Goal: Submit feedback/report problem

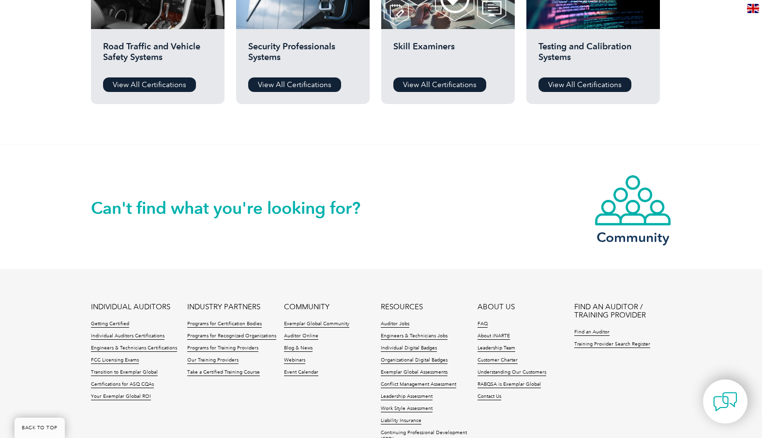
scroll to position [959, 0]
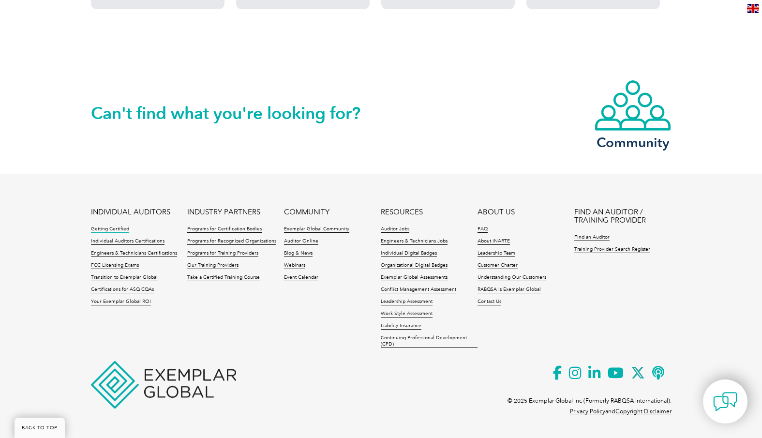
click at [120, 228] on link "Getting Certified" at bounding box center [110, 229] width 38 height 7
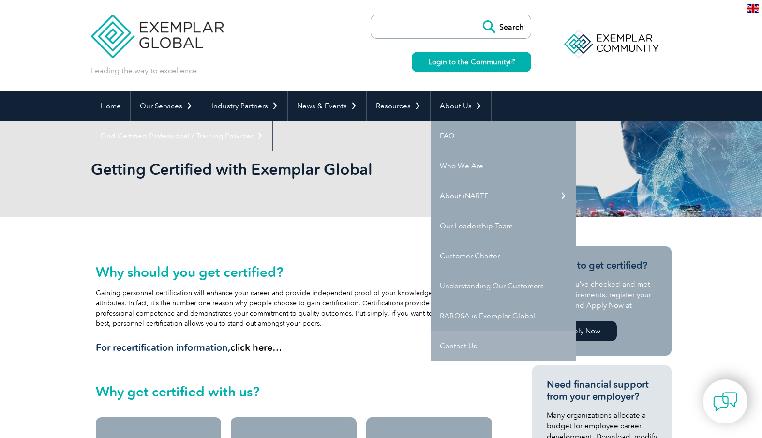
click at [476, 343] on link "Contact Us" at bounding box center [502, 346] width 145 height 30
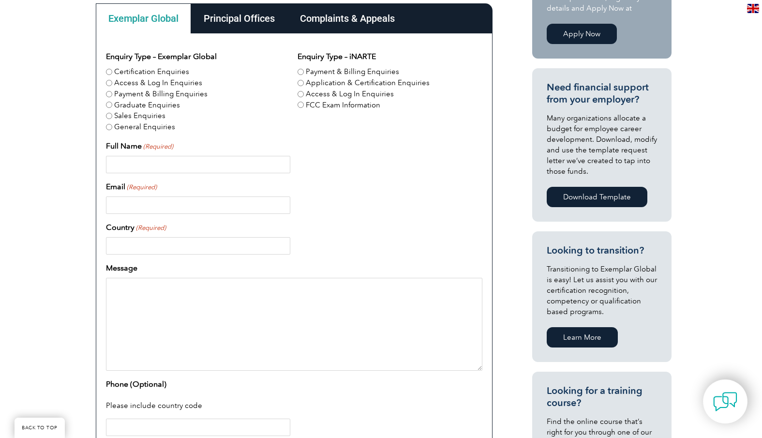
scroll to position [254, 0]
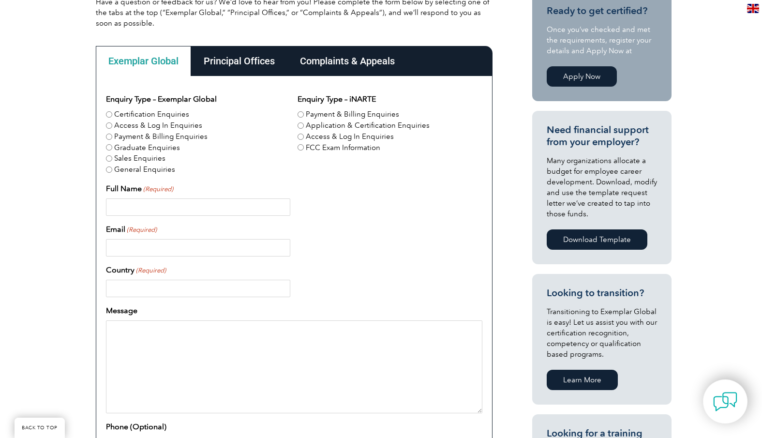
click at [109, 115] on input "Certification Enquiries" at bounding box center [109, 114] width 6 height 6
radio input "true"
click at [109, 139] on input "Payment & Billing Enquiries" at bounding box center [109, 136] width 6 height 6
radio input "true"
click at [109, 116] on input "Certification Enquiries" at bounding box center [109, 114] width 6 height 6
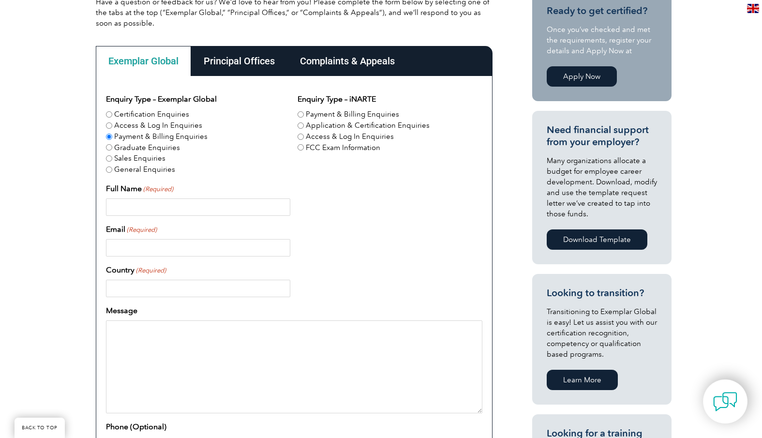
radio input "true"
click at [192, 206] on input "Full Name (Required)" at bounding box center [198, 206] width 184 height 17
type input "Oliver Carroll"
click at [192, 245] on input "Email (Required)" at bounding box center [198, 247] width 184 height 17
type input "oliver@cccerts.com.au"
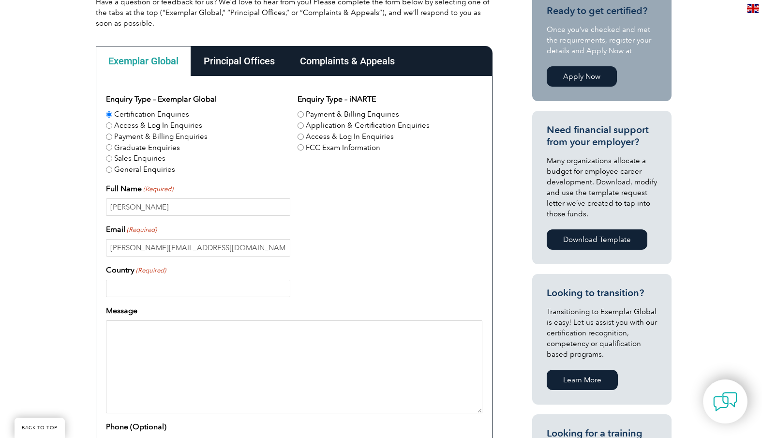
click at [188, 289] on input "Country (Required)" at bounding box center [198, 288] width 184 height 17
type input "Australia"
drag, startPoint x: 157, startPoint y: 333, endPoint x: 194, endPoint y: 342, distance: 38.9
click at [157, 333] on textarea "Message" at bounding box center [294, 366] width 376 height 93
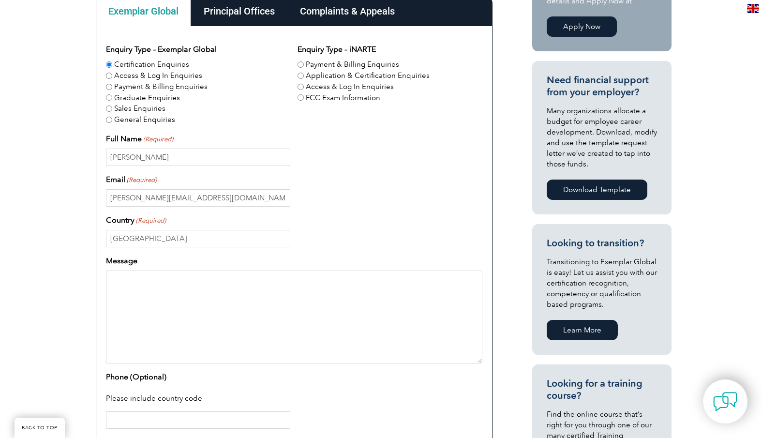
scroll to position [354, 0]
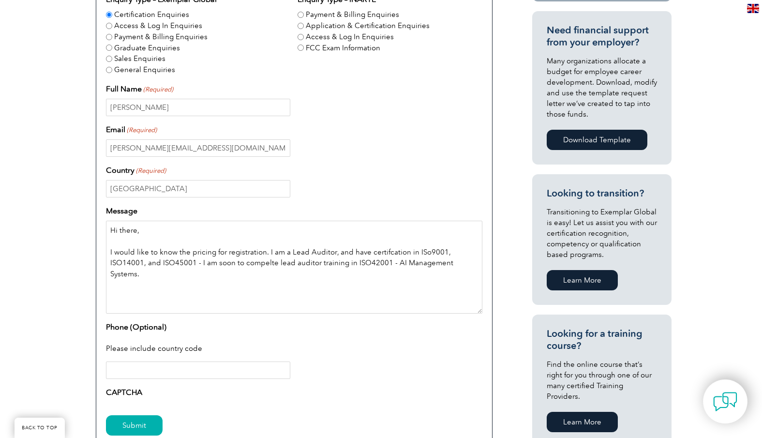
click at [394, 252] on textarea "Hi there, I would like to know the pricing for registration. I am a Lead Audito…" at bounding box center [294, 267] width 376 height 93
click at [425, 252] on textarea "Hi there, I would like to know the pricing for registration. I am a Lead Audito…" at bounding box center [294, 267] width 376 height 93
click at [478, 260] on textarea "Hi there, I would like to know the pricing for registration. I am a Lead Audito…" at bounding box center [294, 267] width 376 height 93
drag, startPoint x: 197, startPoint y: 263, endPoint x: 467, endPoint y: 271, distance: 269.5
click at [466, 272] on textarea "Hi there, I would like to know the pricing for registration. I am a Lead Audito…" at bounding box center [294, 267] width 376 height 93
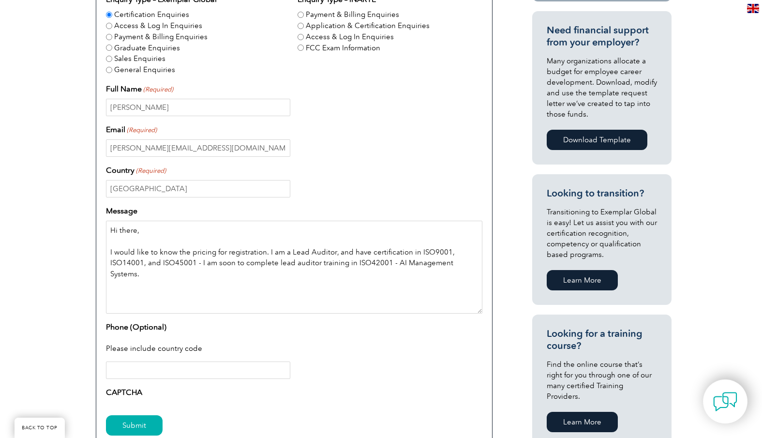
drag, startPoint x: 478, startPoint y: 265, endPoint x: 197, endPoint y: 265, distance: 281.0
click at [197, 265] on textarea "Hi there, I would like to know the pricing for registration. I am a Lead Audito…" at bounding box center [294, 267] width 376 height 93
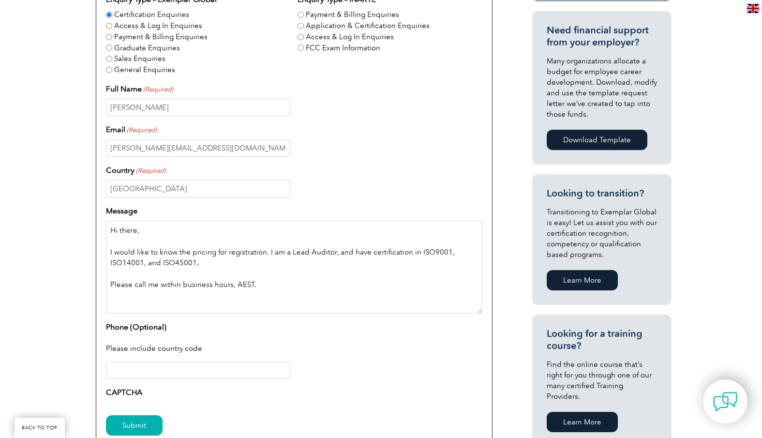
click at [180, 281] on textarea "Hi there, I would like to know the pricing for registration. I am a Lead Audito…" at bounding box center [294, 267] width 376 height 93
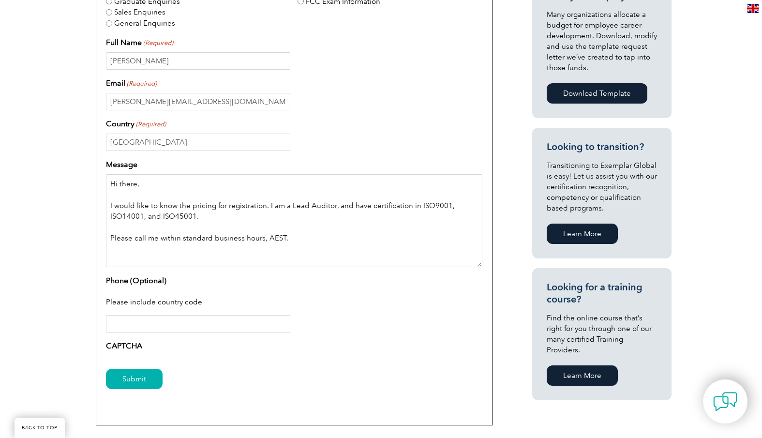
scroll to position [459, 0]
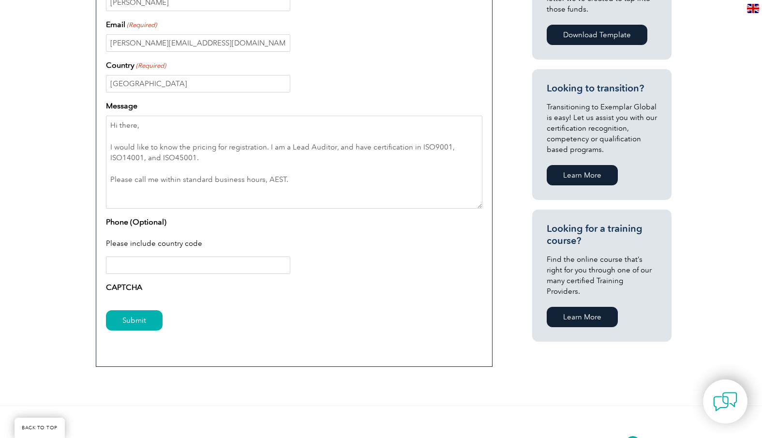
click at [128, 290] on label "CAPTCHA" at bounding box center [124, 287] width 36 height 12
click at [152, 269] on input "Phone (Optional)" at bounding box center [198, 264] width 184 height 17
click at [144, 244] on div "Please include country code" at bounding box center [294, 244] width 376 height 25
click at [125, 287] on label "CAPTCHA" at bounding box center [124, 287] width 36 height 12
click at [160, 254] on div "Please include country code" at bounding box center [294, 244] width 376 height 25
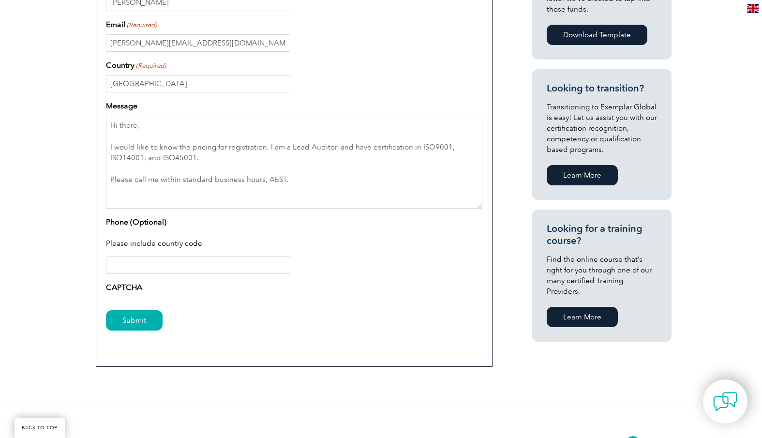
click at [154, 263] on input "Phone (Optional)" at bounding box center [198, 264] width 184 height 17
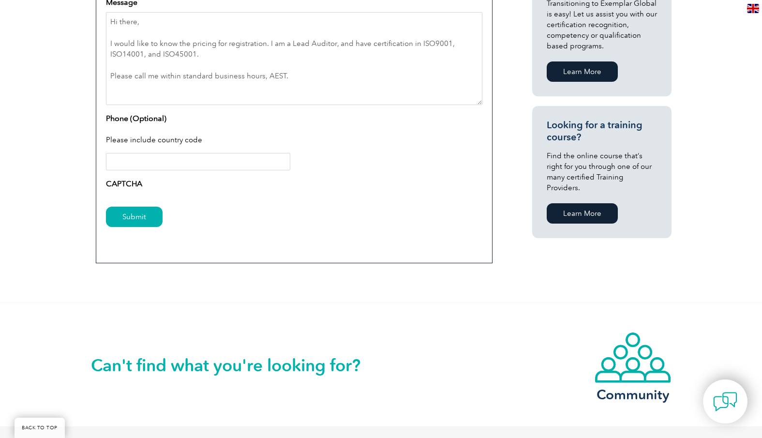
scroll to position [534, 0]
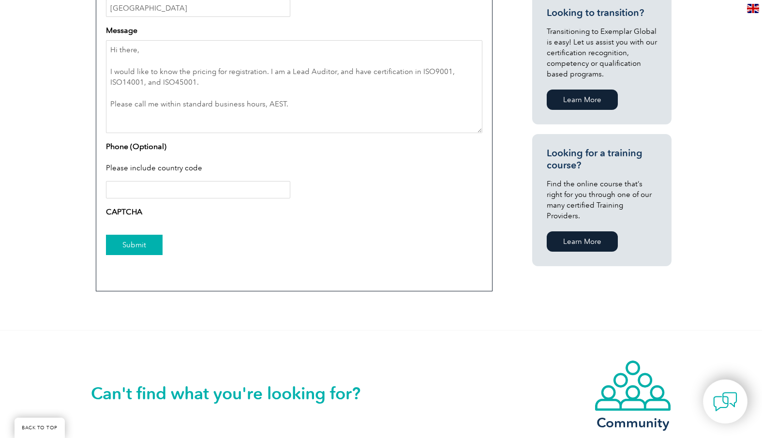
click at [136, 249] on input "Submit" at bounding box center [134, 245] width 57 height 20
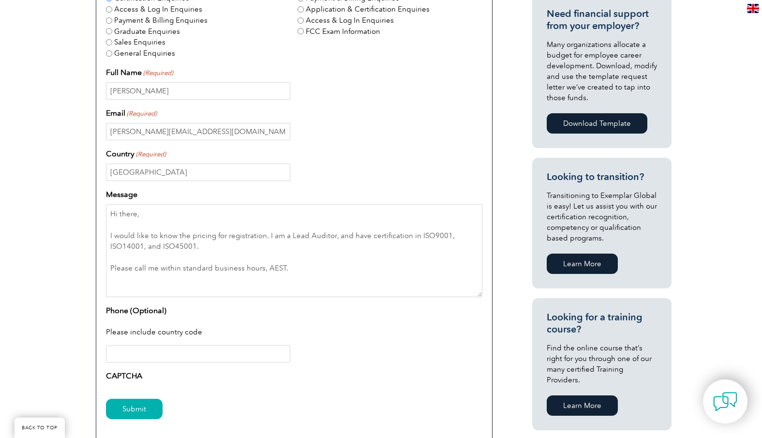
scroll to position [367, 0]
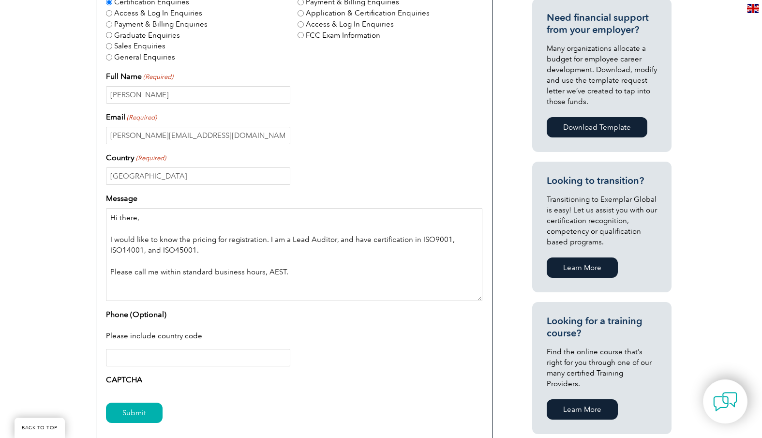
click at [282, 280] on textarea "Hi there, I would like to know the pricing for registration. I am a Lead Audito…" at bounding box center [294, 254] width 376 height 93
click at [126, 283] on textarea "Hi there, I would like to know the pricing for registration. I am a Lead Audito…" at bounding box center [294, 254] width 376 height 93
click at [141, 282] on textarea "Hi there, I would like to know the pricing for registration. I am a Lead Audito…" at bounding box center [294, 254] width 376 height 93
type textarea "Hi there, I would like to know the pricing for registration. I am a Lead Audito…"
click at [161, 285] on textarea "Hi there, I would like to know the pricing for registration. I am a Lead Audito…" at bounding box center [294, 254] width 376 height 93
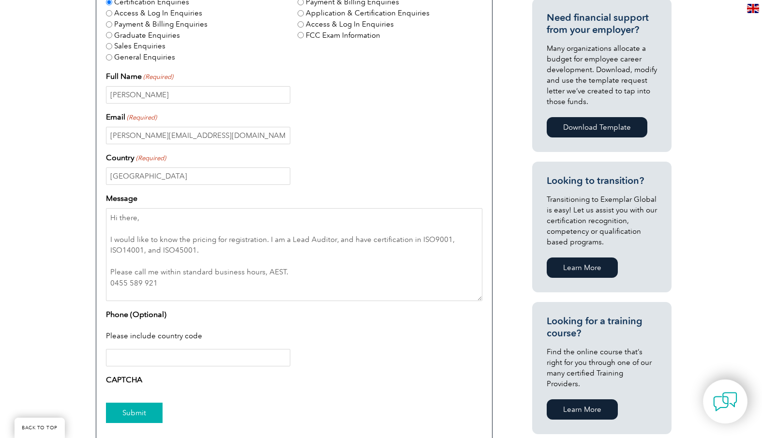
click at [128, 408] on input "Submit" at bounding box center [134, 412] width 57 height 20
click at [122, 377] on label "CAPTCHA" at bounding box center [124, 380] width 36 height 12
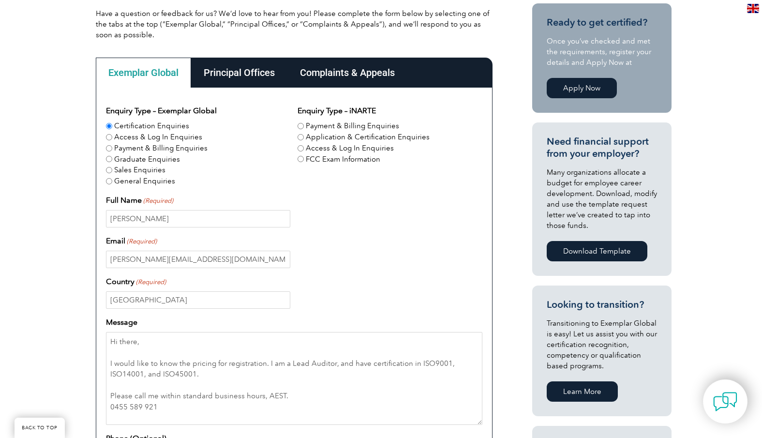
scroll to position [242, 0]
click at [156, 305] on input "Australia" at bounding box center [198, 300] width 184 height 17
click at [173, 298] on input "Australia" at bounding box center [198, 300] width 184 height 17
click at [184, 261] on input "oliver@cccerts.com.au" at bounding box center [198, 259] width 184 height 17
click at [174, 219] on input "Oliver Carroll" at bounding box center [198, 218] width 184 height 17
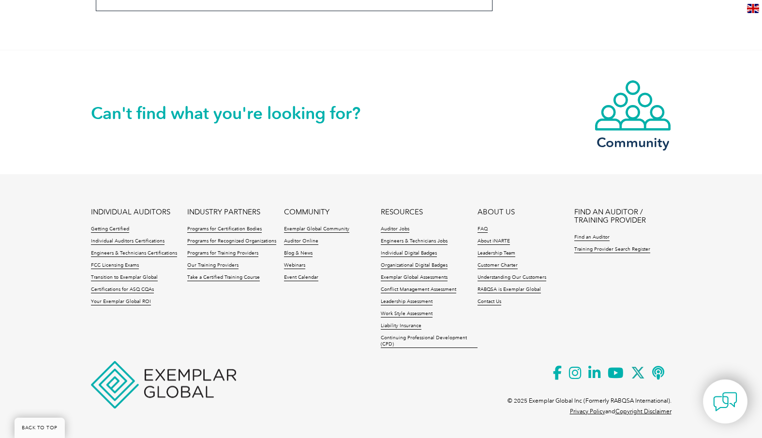
scroll to position [369, 0]
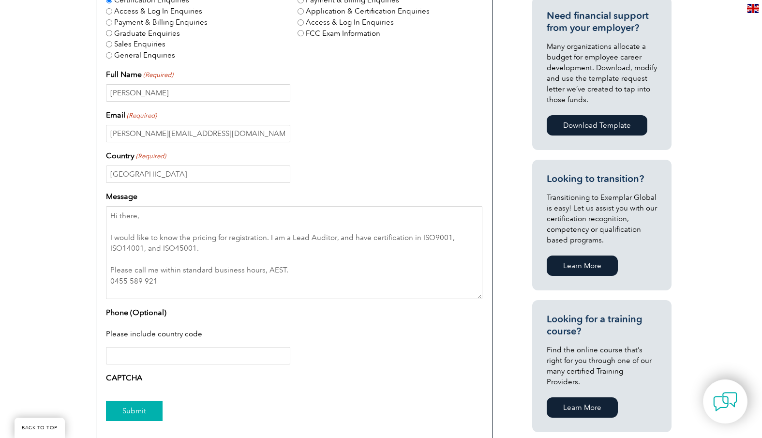
click at [126, 410] on input "Submit" at bounding box center [134, 410] width 57 height 20
click at [133, 411] on input "Submit" at bounding box center [134, 410] width 57 height 20
click at [131, 405] on input "Submit" at bounding box center [134, 410] width 57 height 20
click at [175, 174] on input "Australia" at bounding box center [198, 173] width 184 height 17
type input "Australia"
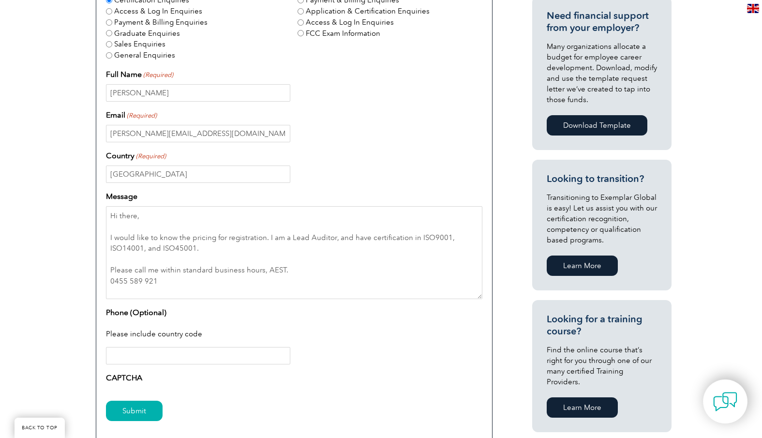
click at [311, 357] on div at bounding box center [294, 355] width 376 height 17
click at [136, 413] on input "Submit" at bounding box center [134, 410] width 57 height 20
click at [136, 363] on input "Phone (Optional)" at bounding box center [198, 355] width 184 height 17
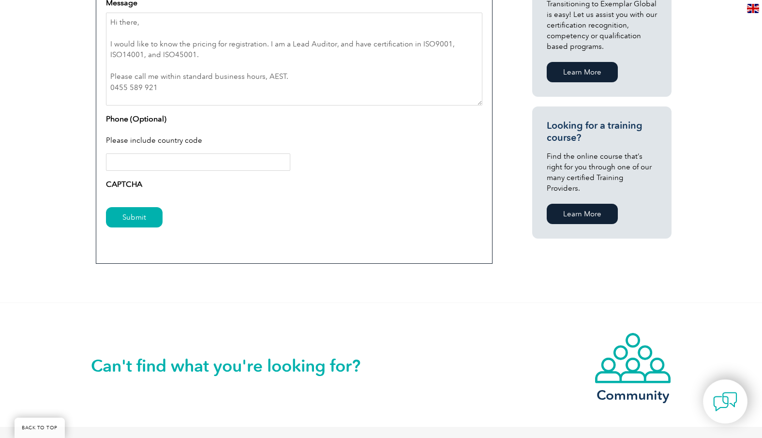
scroll to position [549, 0]
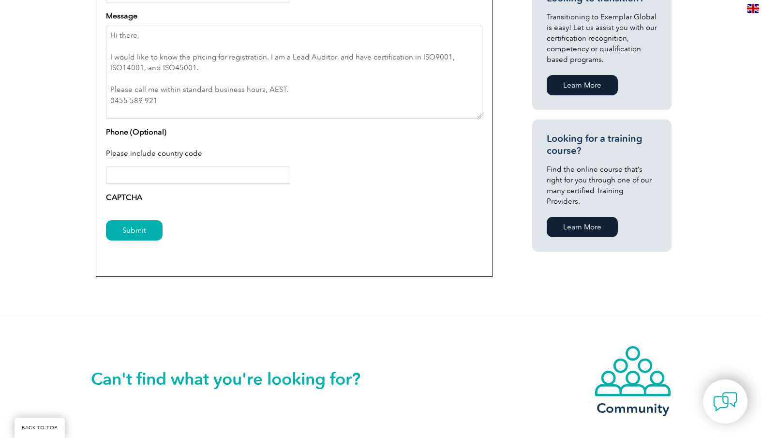
click at [731, 398] on img at bounding box center [725, 401] width 24 height 24
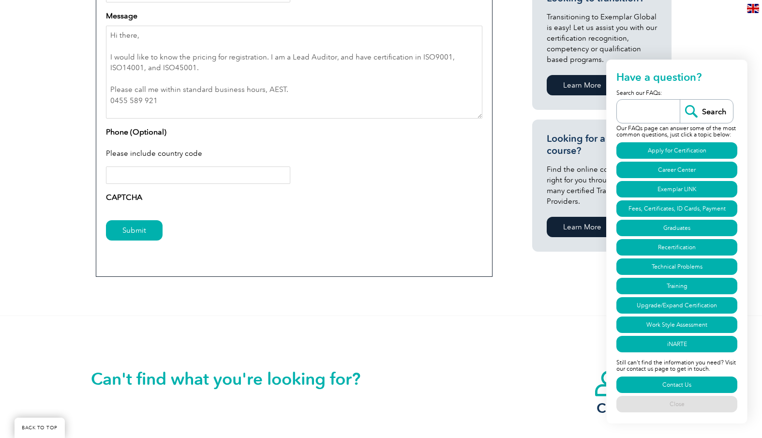
click at [281, 276] on div "Enquiry Type – Exemplar Global Certification Enquiries Access & Log In Enquirie…" at bounding box center [294, 28] width 397 height 495
drag, startPoint x: 370, startPoint y: 328, endPoint x: 378, endPoint y: 328, distance: 7.3
click at [370, 328] on div "Can't find what you're looking for? Community" at bounding box center [381, 378] width 580 height 124
click at [683, 403] on link "Close" at bounding box center [676, 404] width 121 height 16
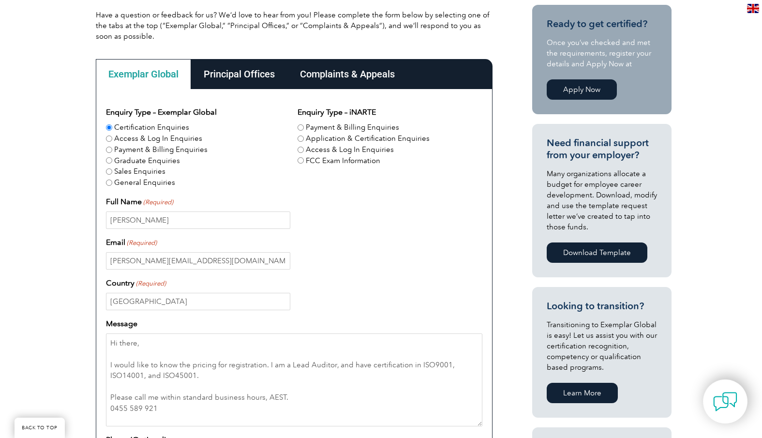
scroll to position [227, 0]
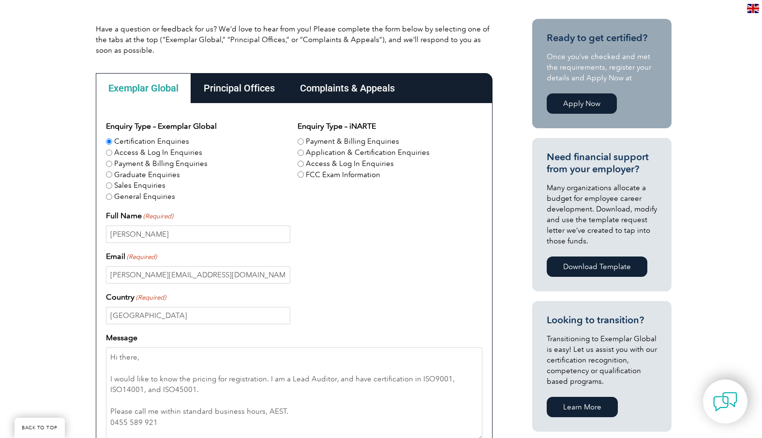
click at [107, 151] on input "Access & Log In Enquiries" at bounding box center [109, 152] width 6 height 6
radio input "true"
click at [108, 139] on input "Certification Enquiries" at bounding box center [109, 141] width 6 height 6
radio input "true"
drag, startPoint x: 170, startPoint y: 231, endPoint x: 171, endPoint y: 238, distance: 7.3
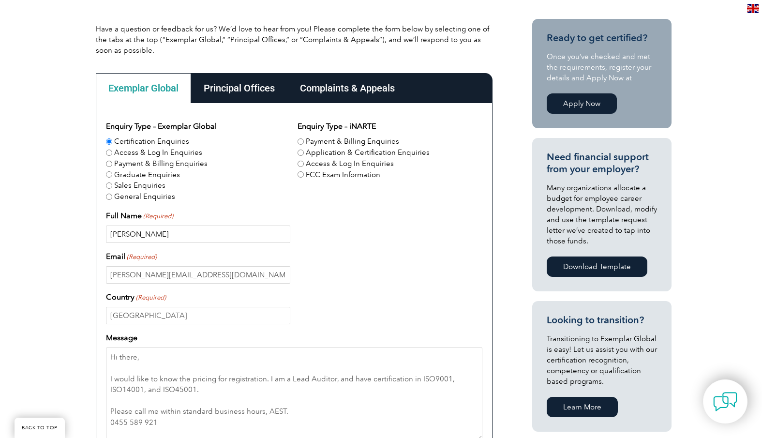
click at [170, 231] on input "Oliver Carroll" at bounding box center [198, 233] width 184 height 17
click at [190, 275] on input "oliver@cccerts.com.au" at bounding box center [198, 274] width 184 height 17
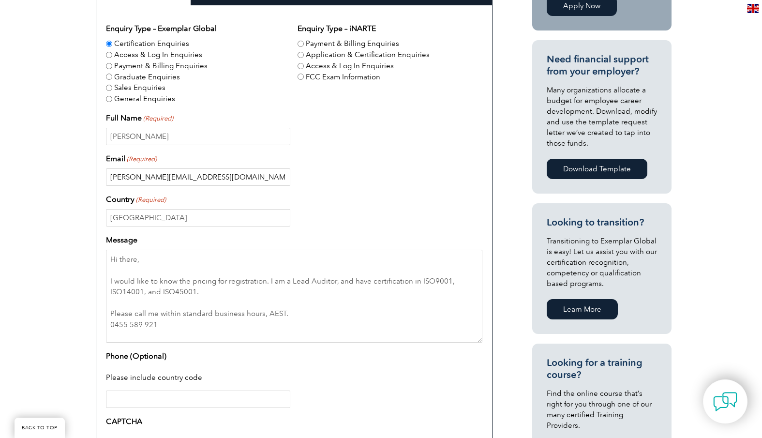
scroll to position [328, 0]
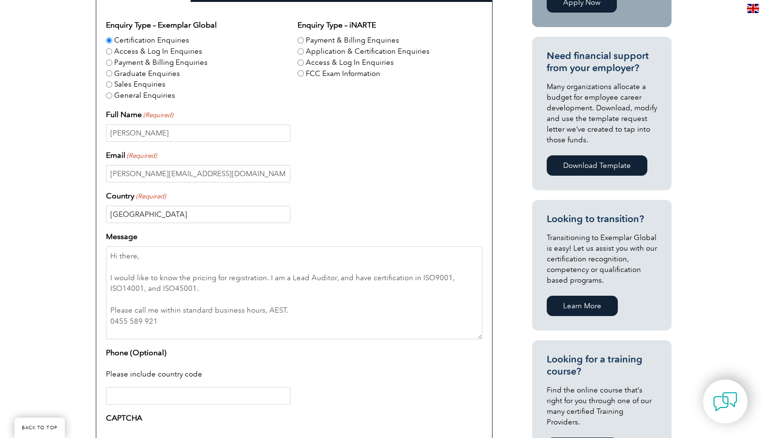
click at [161, 218] on input "Australia" at bounding box center [198, 214] width 184 height 17
click at [177, 302] on textarea "Hi there, I would like to know the pricing for registration. I am a Lead Audito…" at bounding box center [294, 292] width 376 height 93
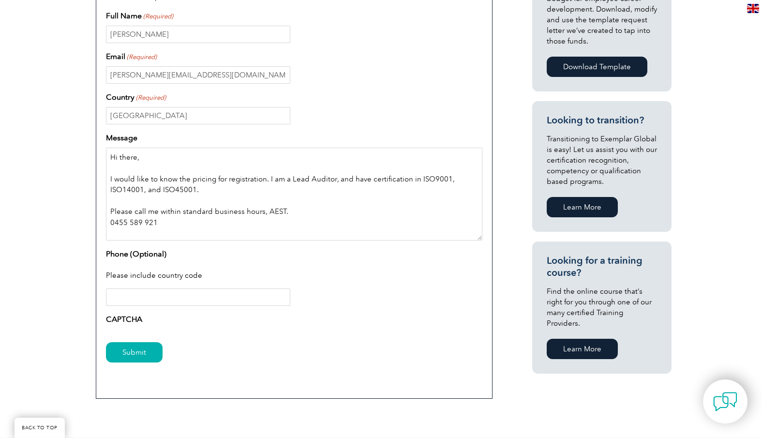
scroll to position [471, 0]
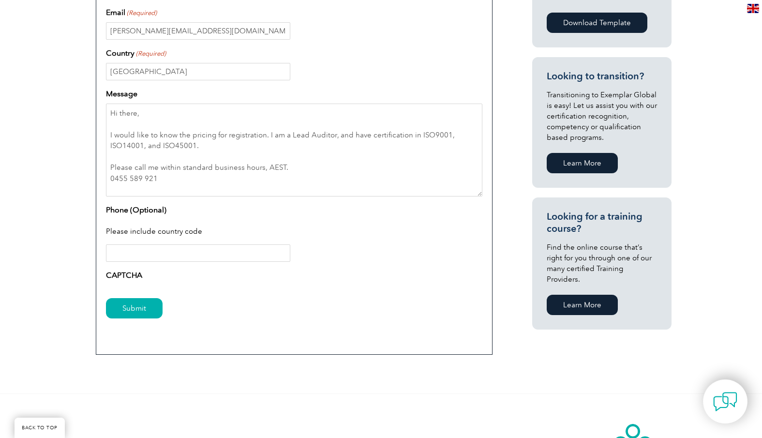
click at [174, 250] on input "Phone (Optional)" at bounding box center [198, 252] width 184 height 17
click at [152, 212] on label "Phone (Optional)" at bounding box center [136, 210] width 60 height 12
click at [152, 244] on input "Phone (Optional)" at bounding box center [198, 252] width 184 height 17
click at [131, 311] on input "Submit" at bounding box center [134, 308] width 57 height 20
click at [133, 305] on input "Submit" at bounding box center [134, 308] width 57 height 20
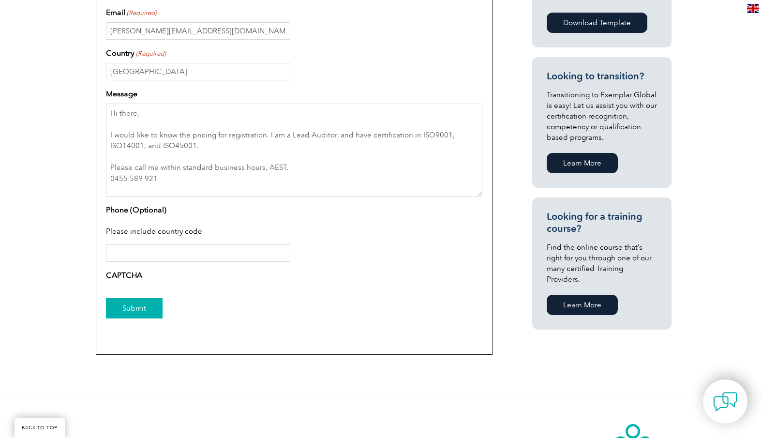
click at [133, 305] on input "Submit" at bounding box center [134, 308] width 57 height 20
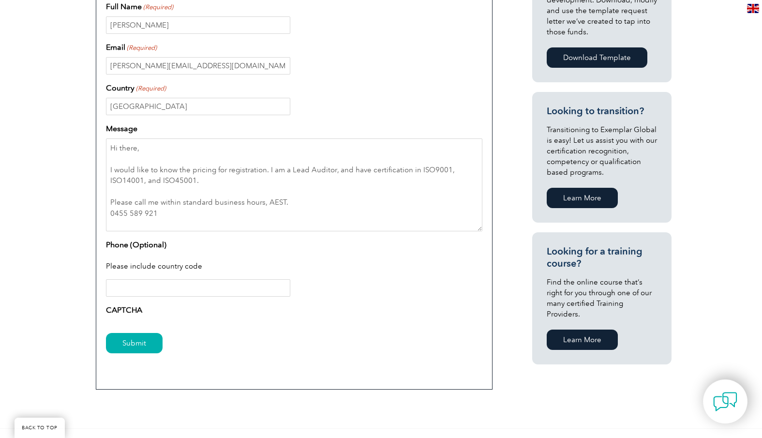
scroll to position [411, 0]
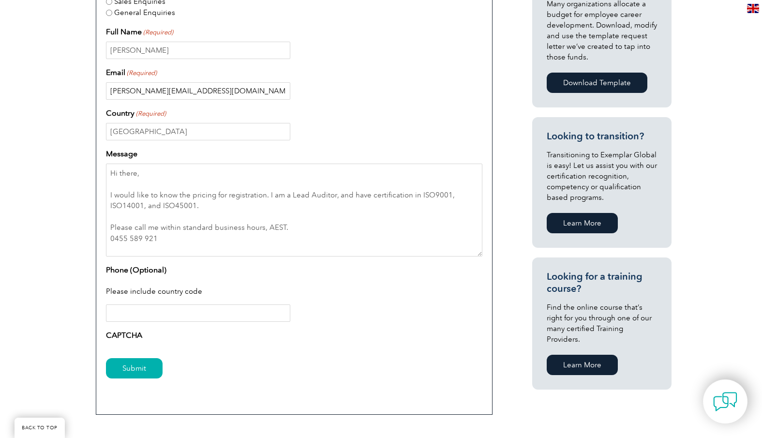
click at [207, 95] on input "oliver@cccerts.com.au" at bounding box center [198, 90] width 184 height 17
click at [106, 358] on input "Submit" at bounding box center [134, 368] width 57 height 20
click at [180, 43] on input "Oliver Carroll" at bounding box center [198, 50] width 184 height 17
click at [106, 358] on input "Submit" at bounding box center [134, 368] width 57 height 20
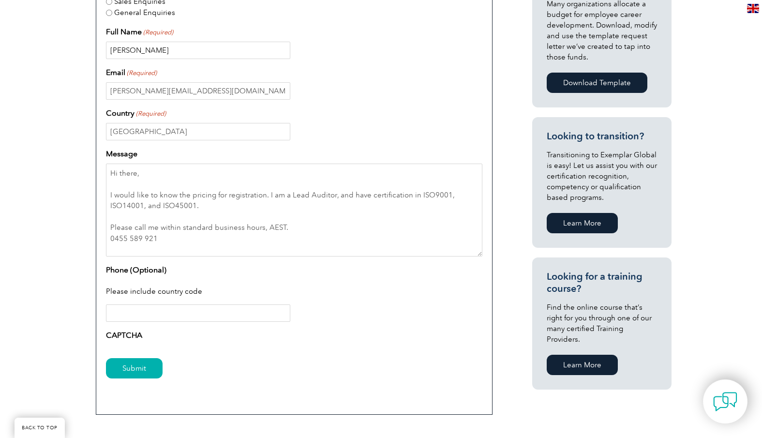
click at [178, 49] on input "Oliver Carroll" at bounding box center [198, 50] width 184 height 17
click at [106, 358] on input "Submit" at bounding box center [134, 368] width 57 height 20
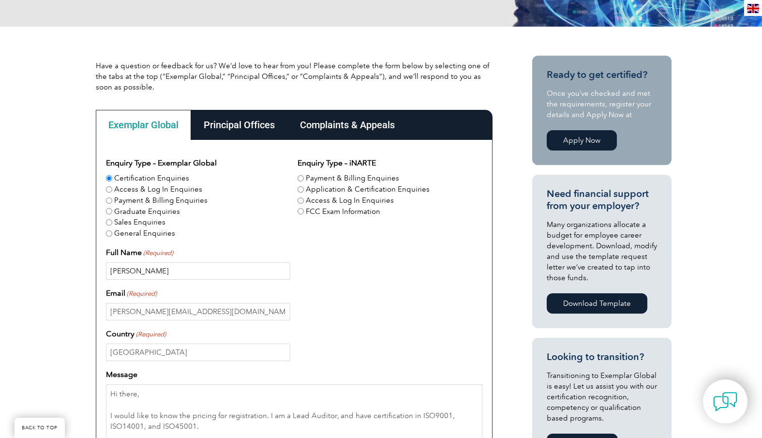
scroll to position [187, 0]
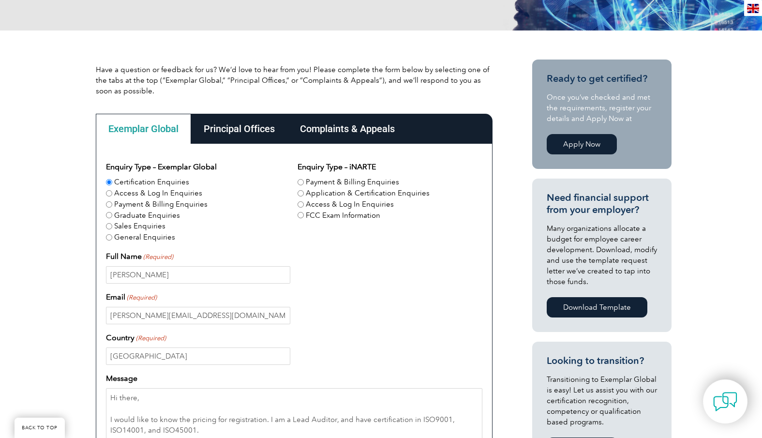
click at [109, 191] on input "Access & Log In Enquiries" at bounding box center [109, 193] width 6 height 6
radio input "true"
click at [109, 183] on input "Certification Enquiries" at bounding box center [109, 182] width 6 height 6
radio input "true"
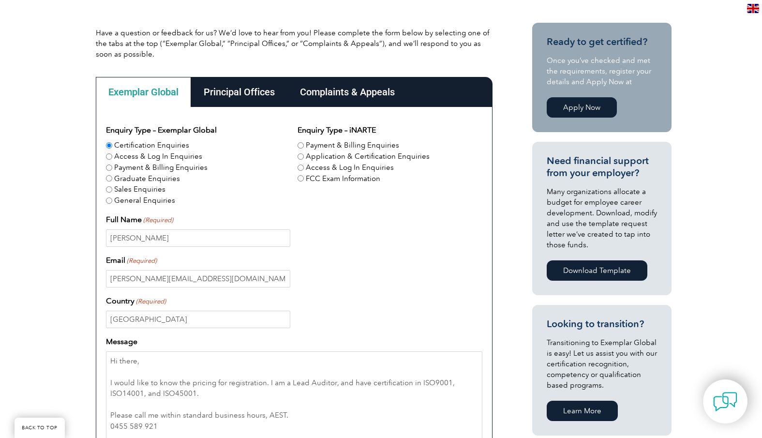
scroll to position [230, 0]
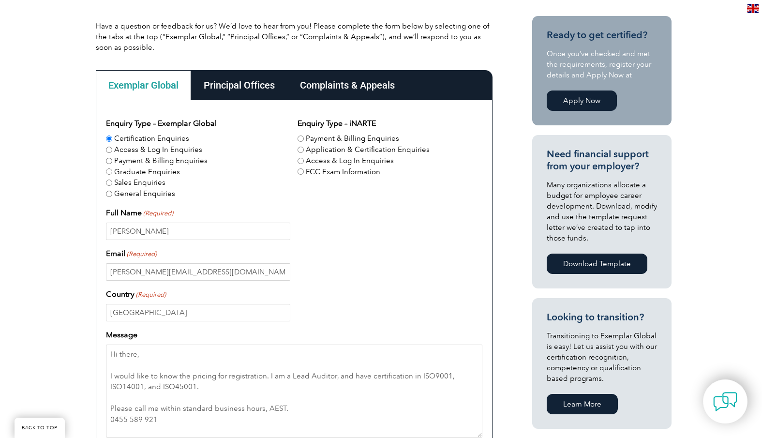
click at [108, 193] on input "General Enquiries" at bounding box center [109, 194] width 6 height 6
radio input "true"
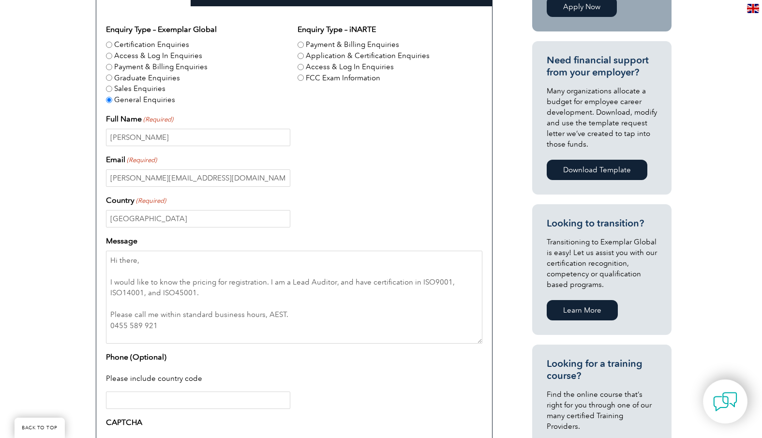
scroll to position [423, 0]
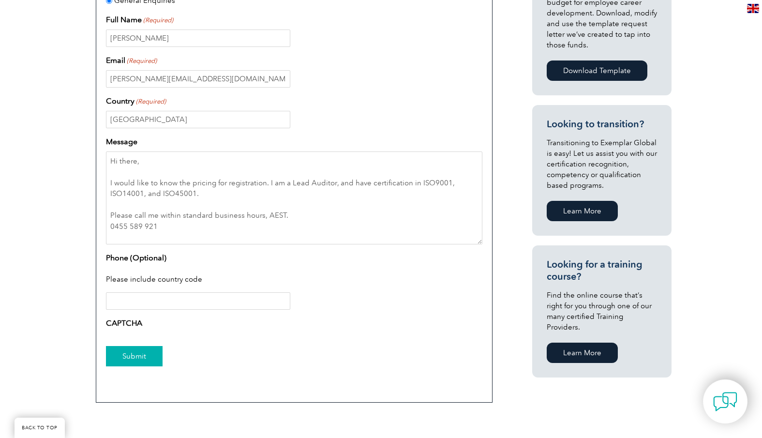
click at [131, 360] on input "Submit" at bounding box center [134, 356] width 57 height 20
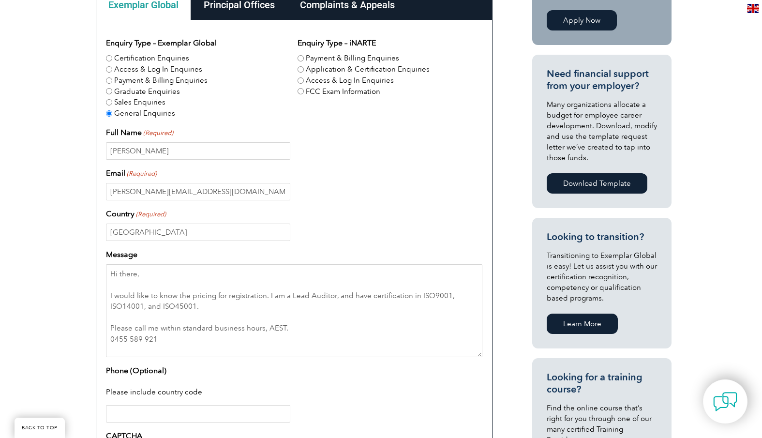
scroll to position [619, 0]
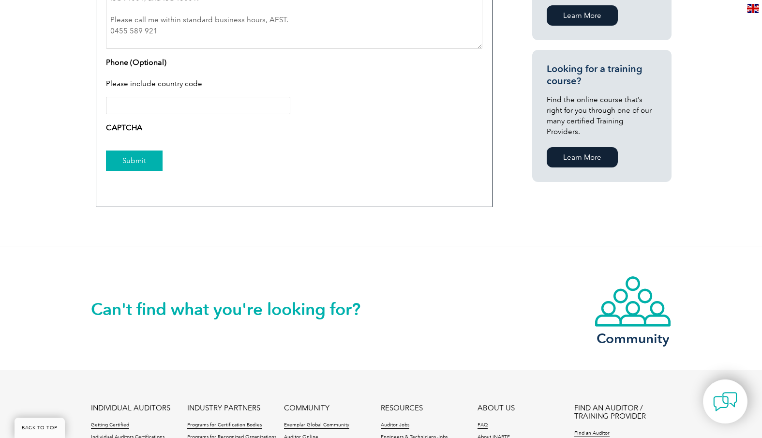
click at [143, 162] on input "Submit" at bounding box center [134, 160] width 57 height 20
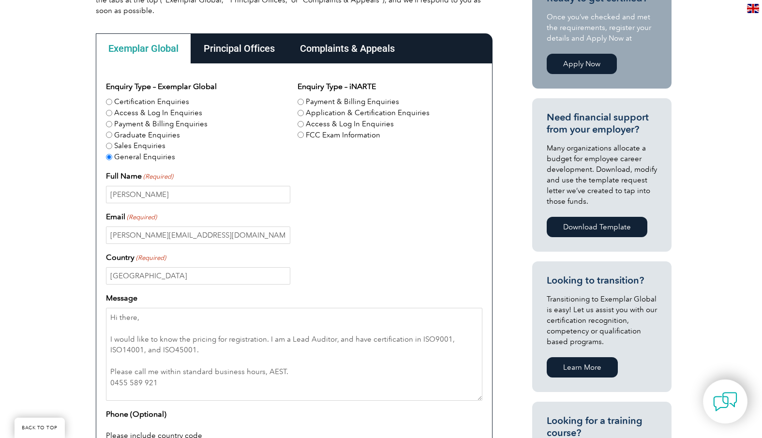
scroll to position [168, 0]
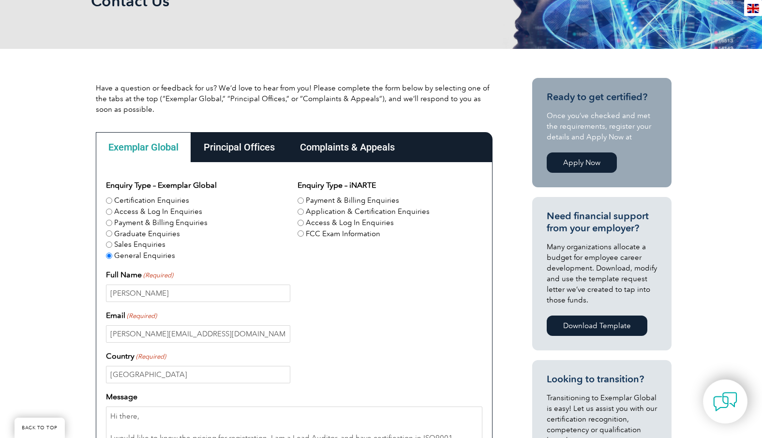
click at [503, 222] on div "iNARTE Menu iNARTE Home Certifications FCC Licensing Exams Exams & Resources Tr…" at bounding box center [584, 360] width 174 height 564
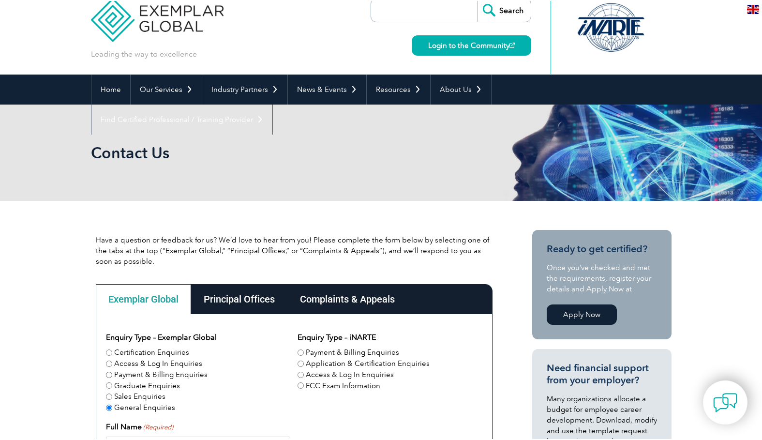
scroll to position [0, 0]
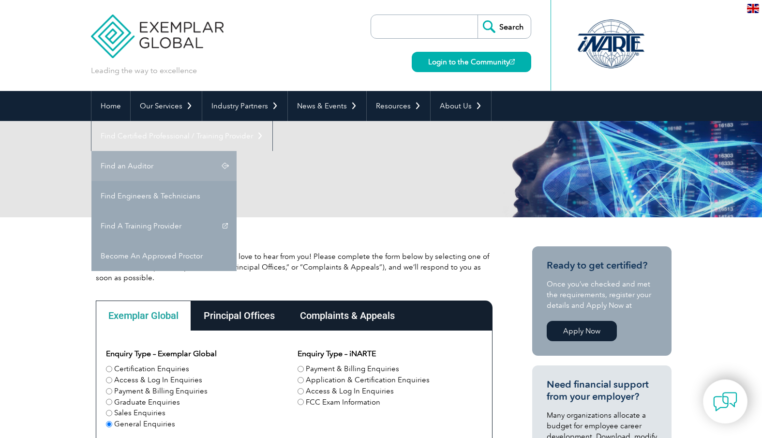
click at [236, 151] on link "Find an Auditor" at bounding box center [163, 166] width 145 height 30
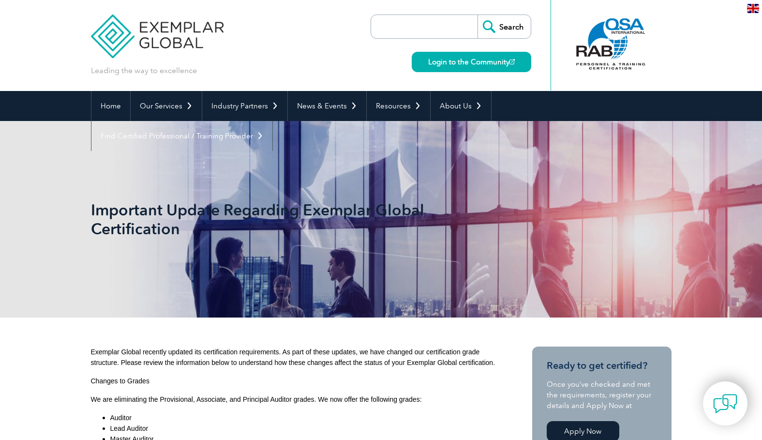
click at [752, 7] on img at bounding box center [753, 8] width 12 height 9
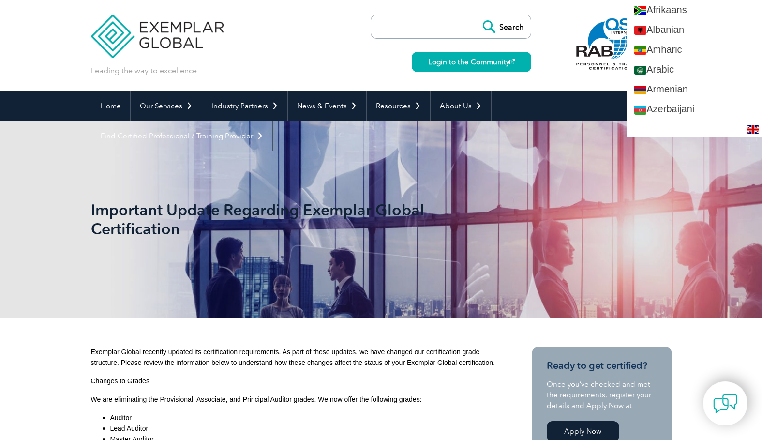
click at [344, 57] on div "Leading the way to excellence Search" at bounding box center [381, 45] width 580 height 91
